Goal: Task Accomplishment & Management: Use online tool/utility

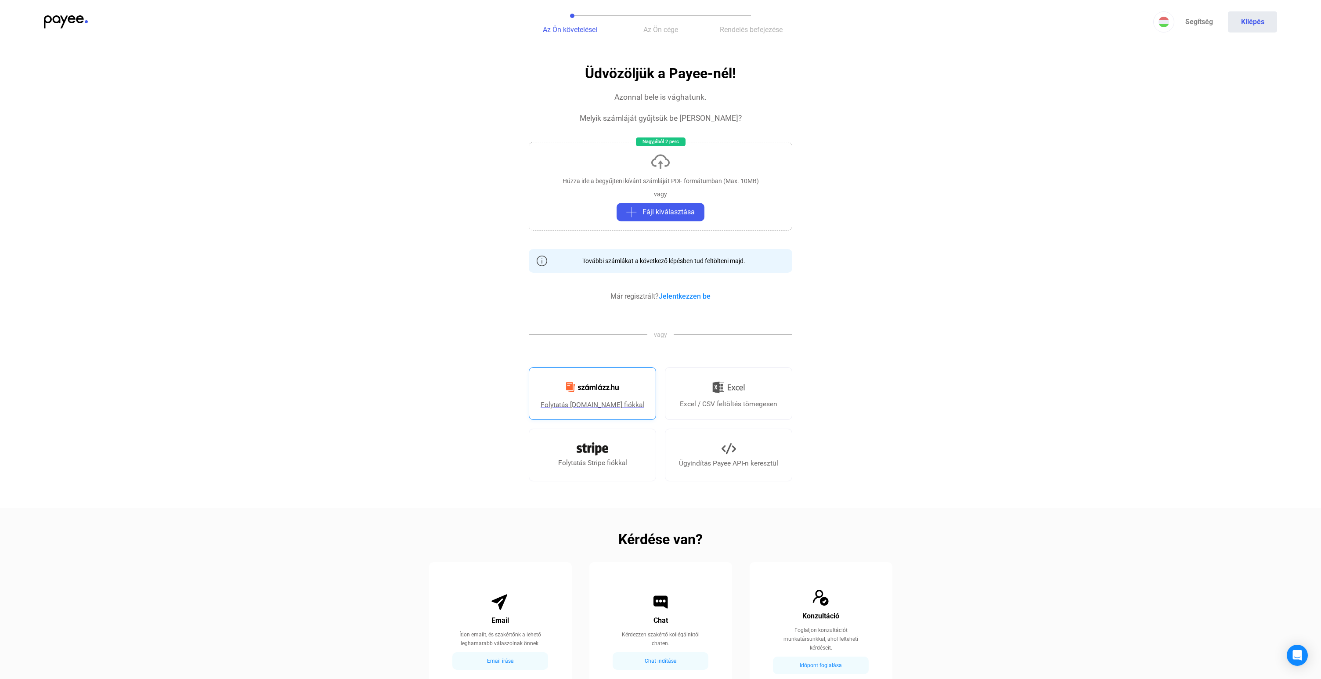
click at [602, 391] on img at bounding box center [592, 387] width 63 height 21
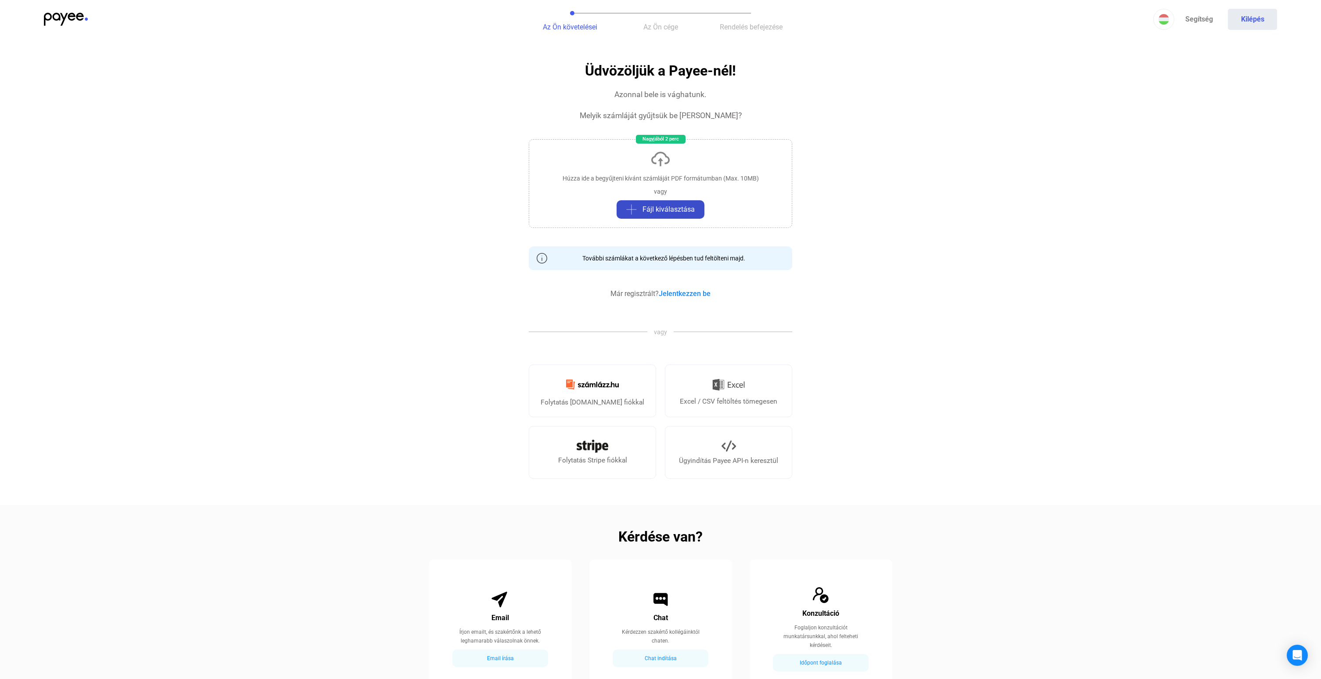
scroll to position [4, 0]
click at [67, 15] on img at bounding box center [66, 18] width 44 height 13
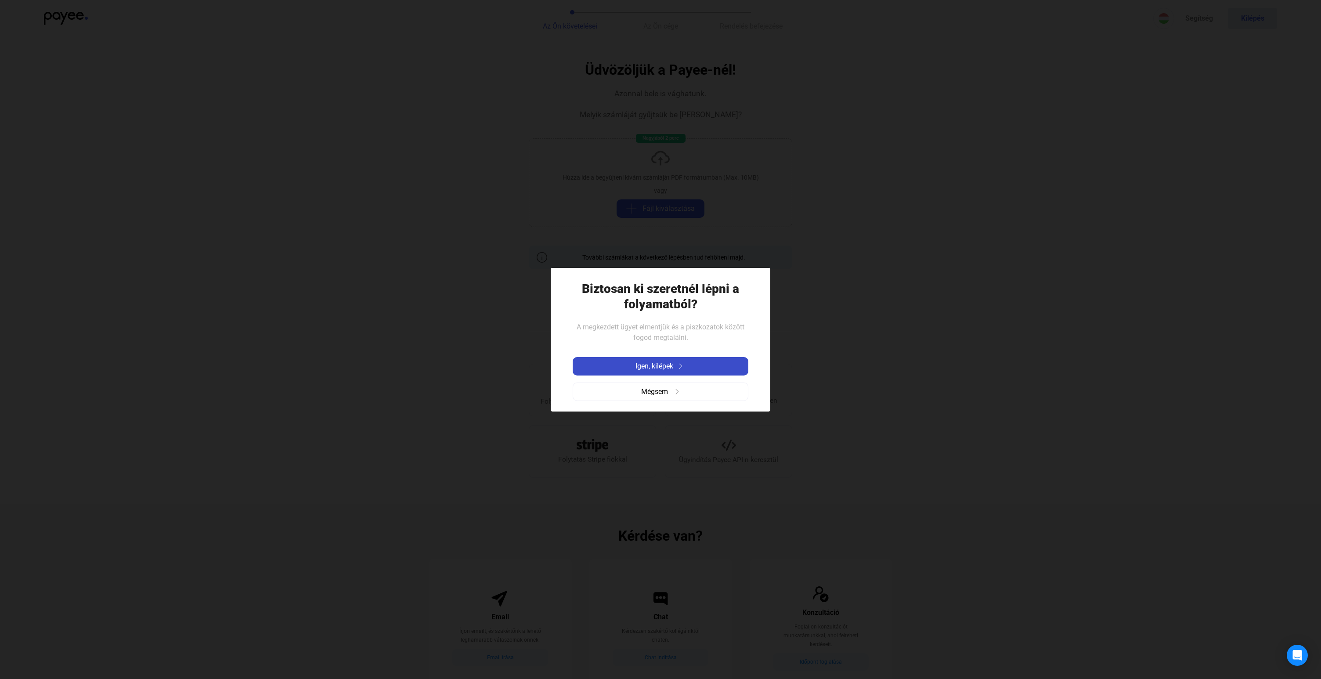
click at [671, 364] on span "Igen, kilépek" at bounding box center [654, 366] width 38 height 11
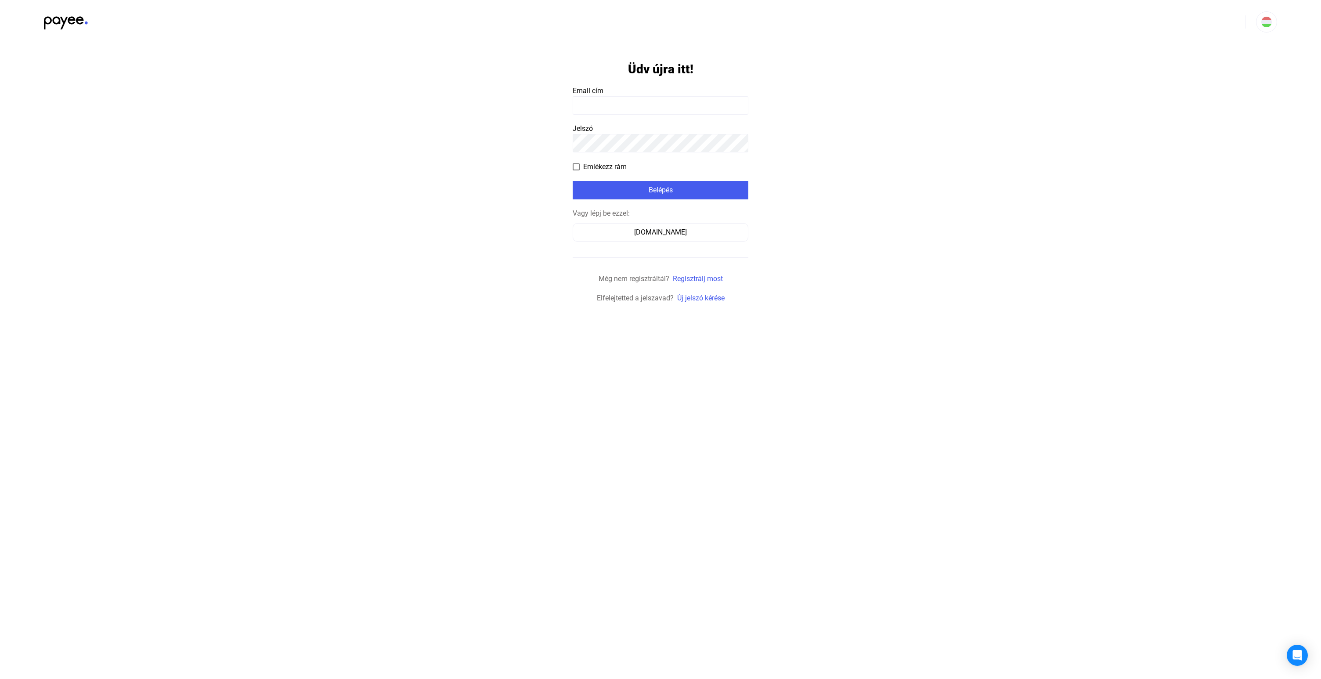
click at [655, 99] on input at bounding box center [661, 105] width 176 height 18
click at [689, 235] on div "[DOMAIN_NAME]" at bounding box center [661, 232] width 170 height 11
